Goal: Information Seeking & Learning: Learn about a topic

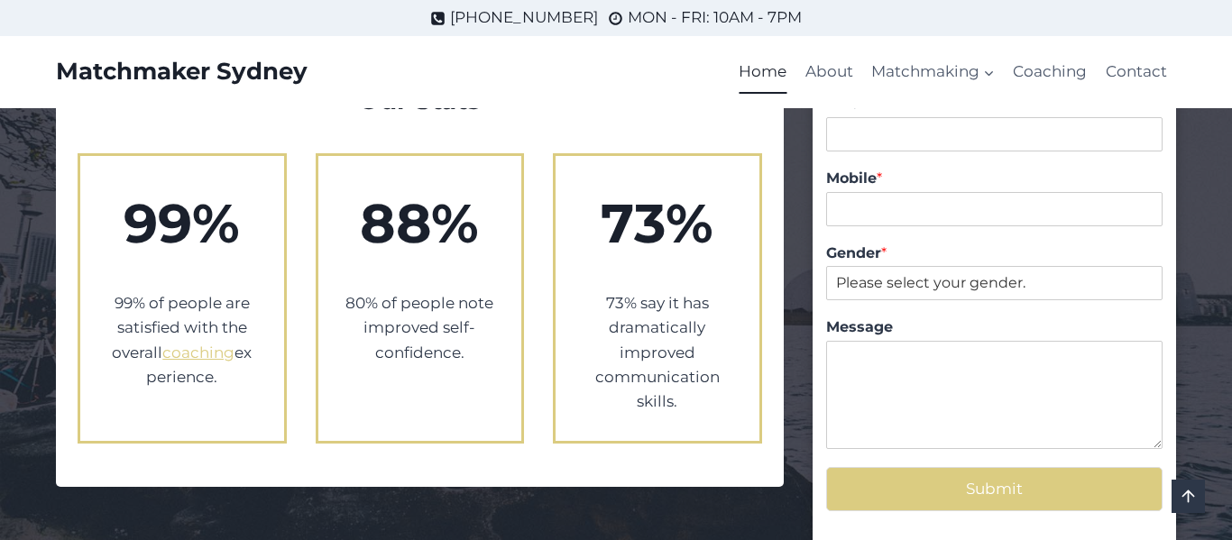
scroll to position [3182, 0]
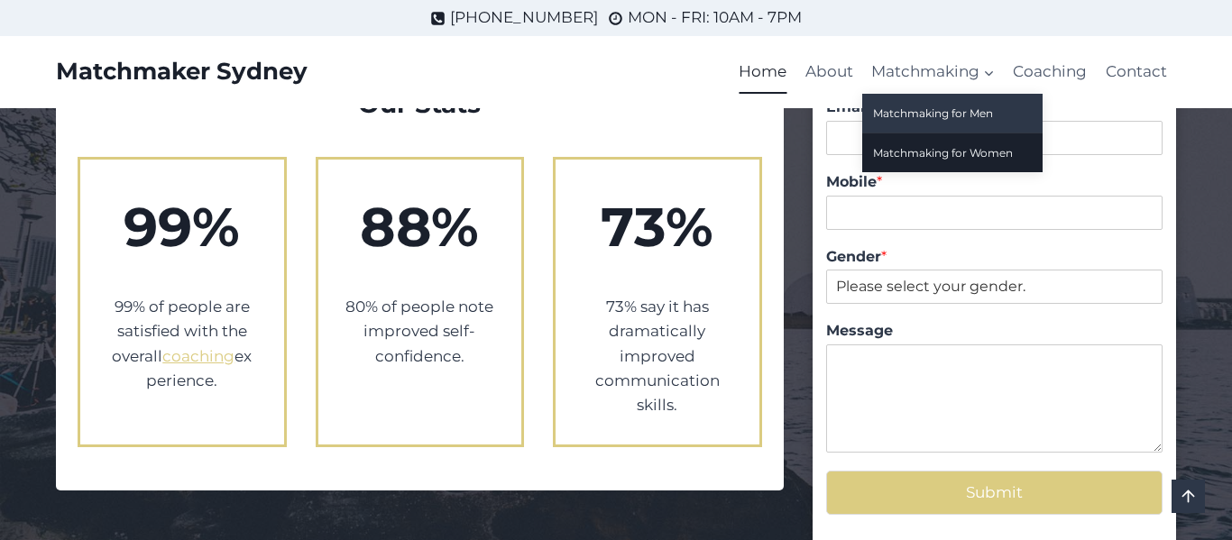
click at [909, 110] on link "Matchmaking for Men" at bounding box center [952, 113] width 180 height 39
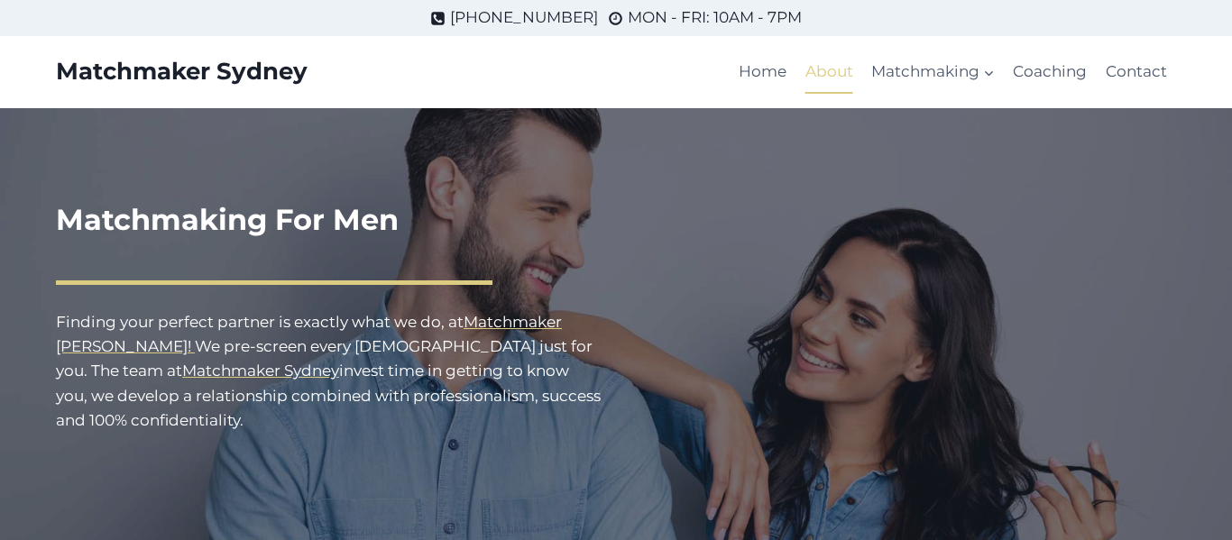
click at [827, 76] on link "About" at bounding box center [830, 72] width 66 height 43
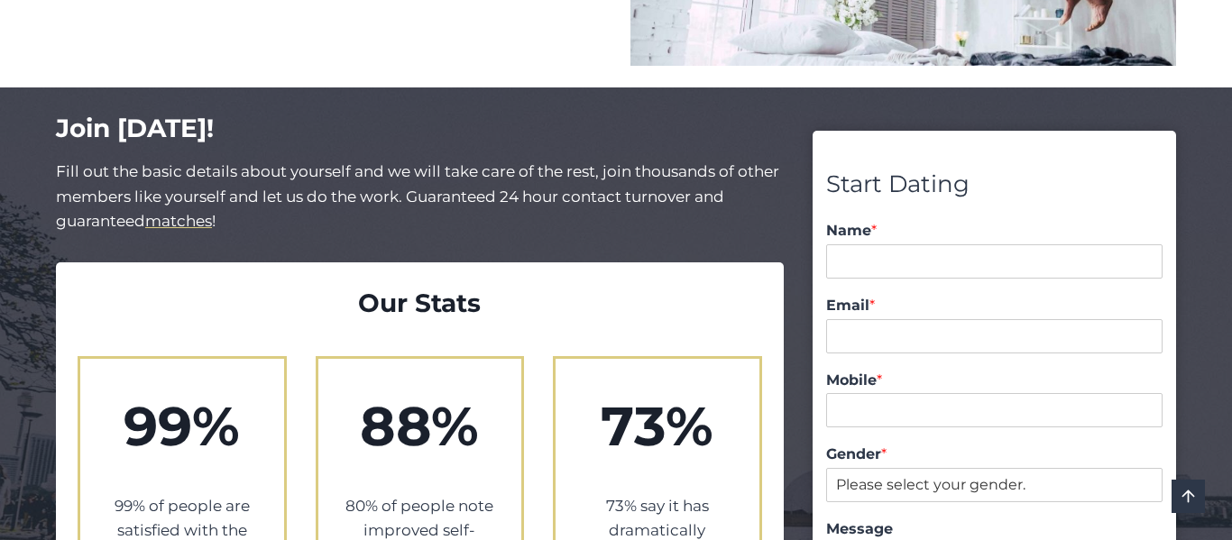
scroll to position [1624, 0]
